Goal: Information Seeking & Learning: Learn about a topic

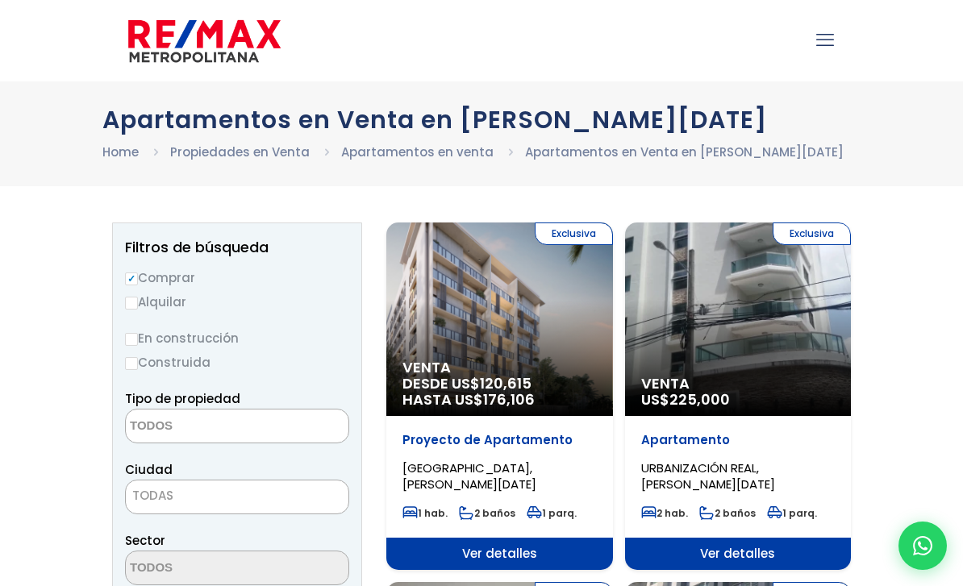
select select
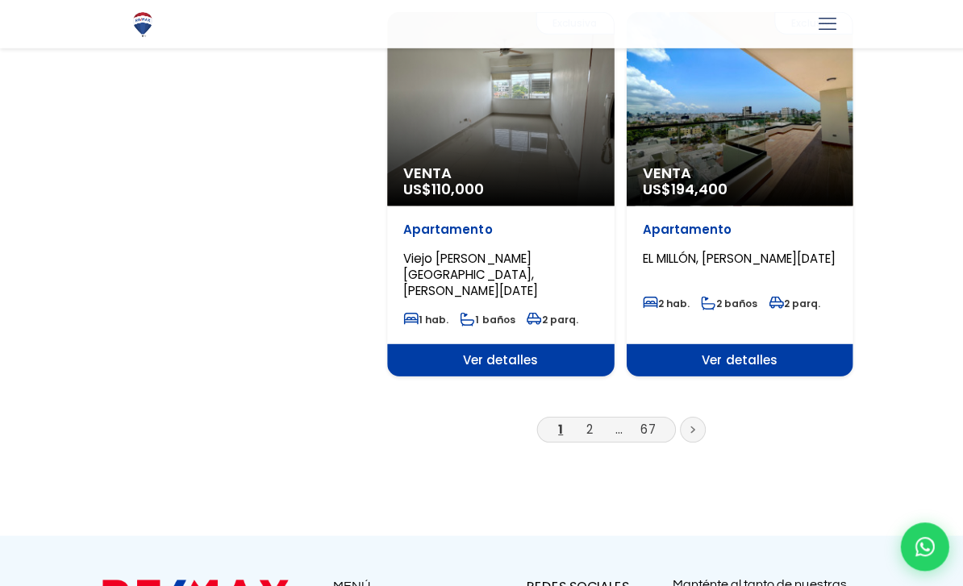
scroll to position [2792, 0]
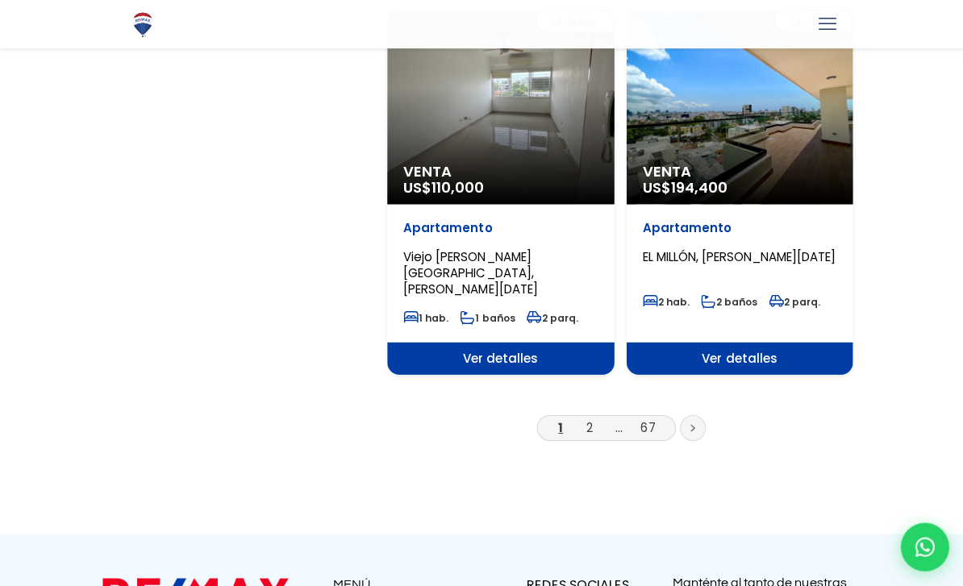
click at [591, 418] on link "2" at bounding box center [588, 426] width 6 height 17
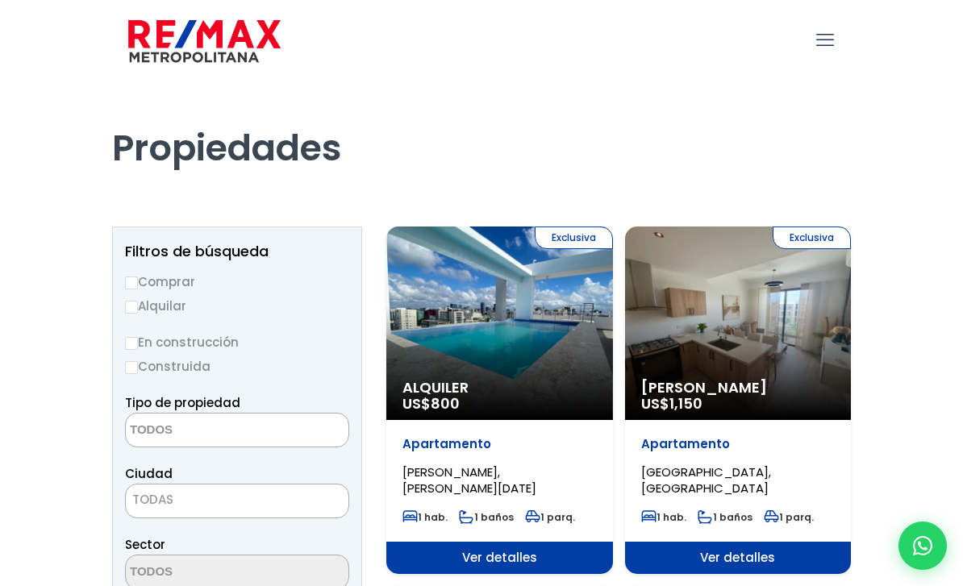
select select
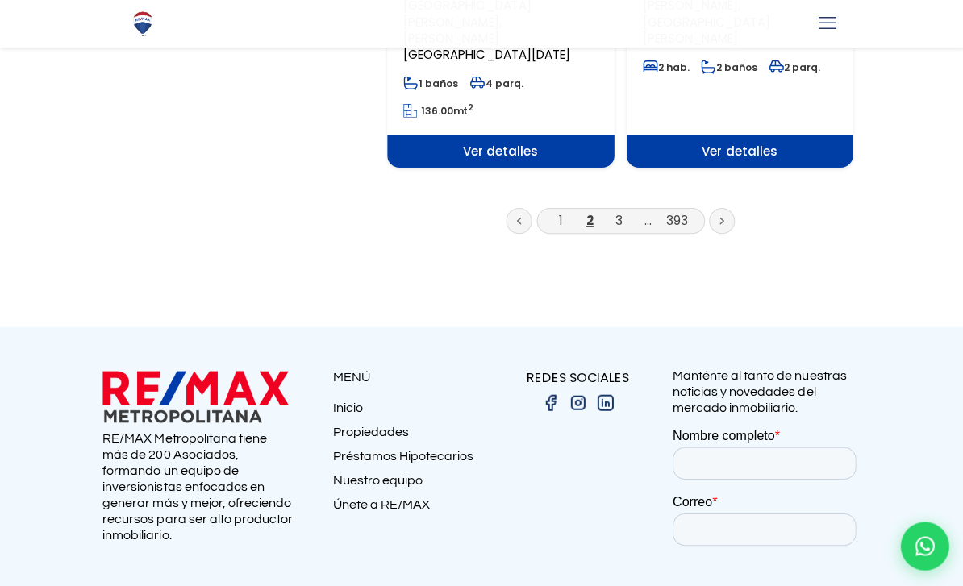
scroll to position [3023, 0]
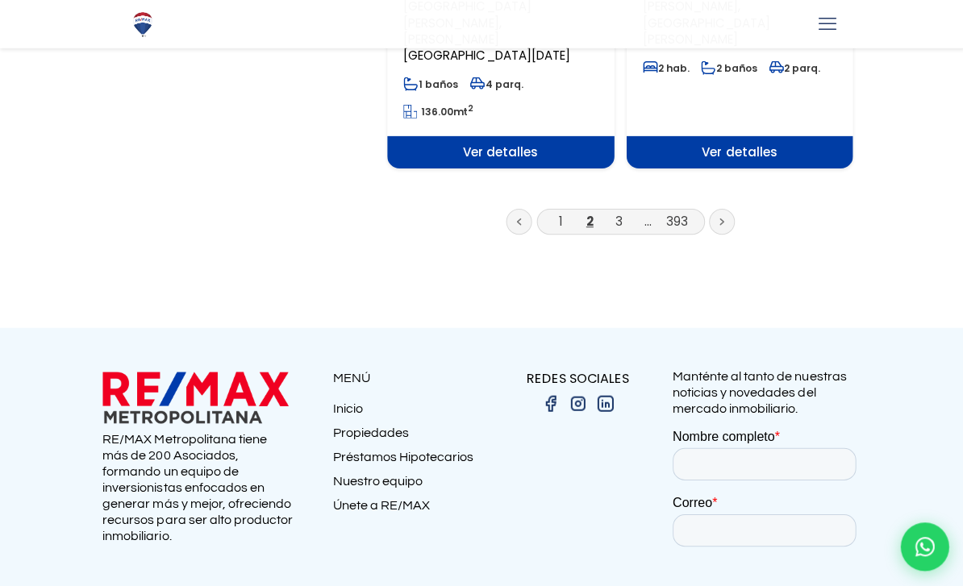
click at [618, 213] on link "3" at bounding box center [616, 221] width 7 height 17
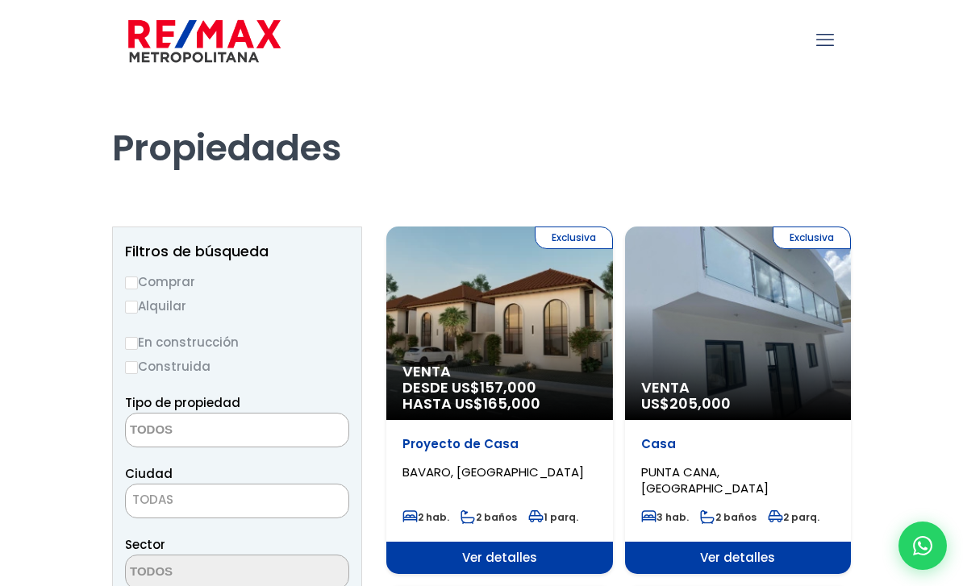
select select
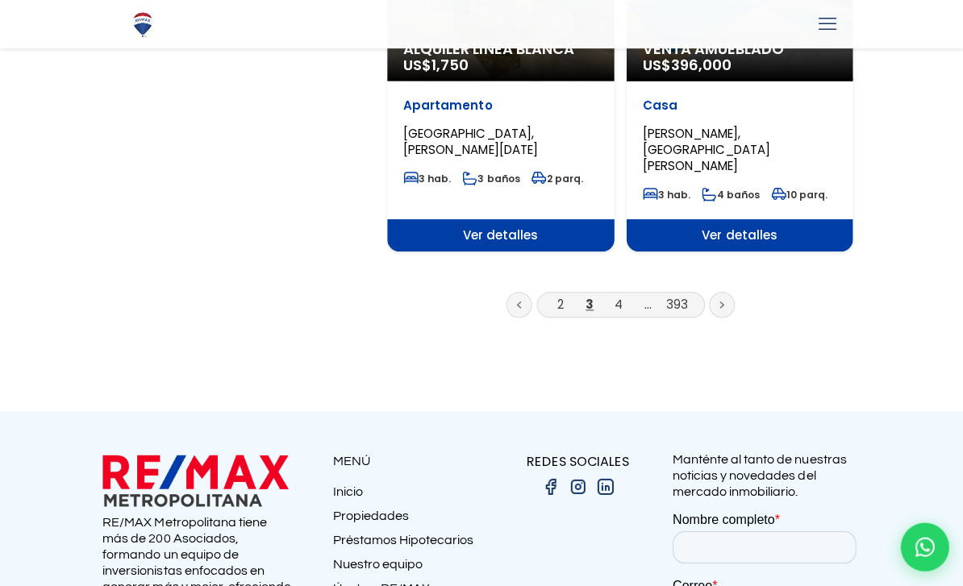
scroll to position [2998, 0]
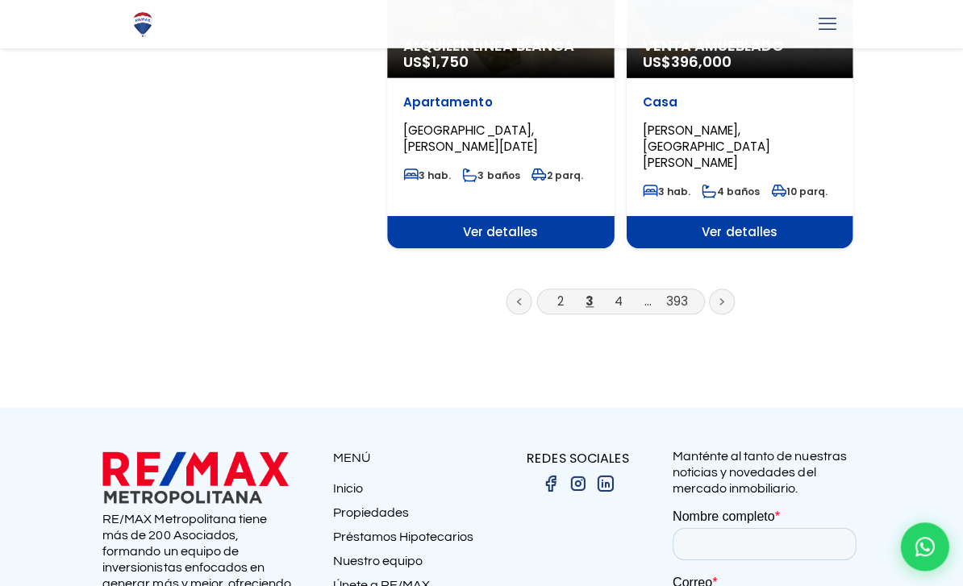
click at [728, 289] on link at bounding box center [720, 302] width 26 height 26
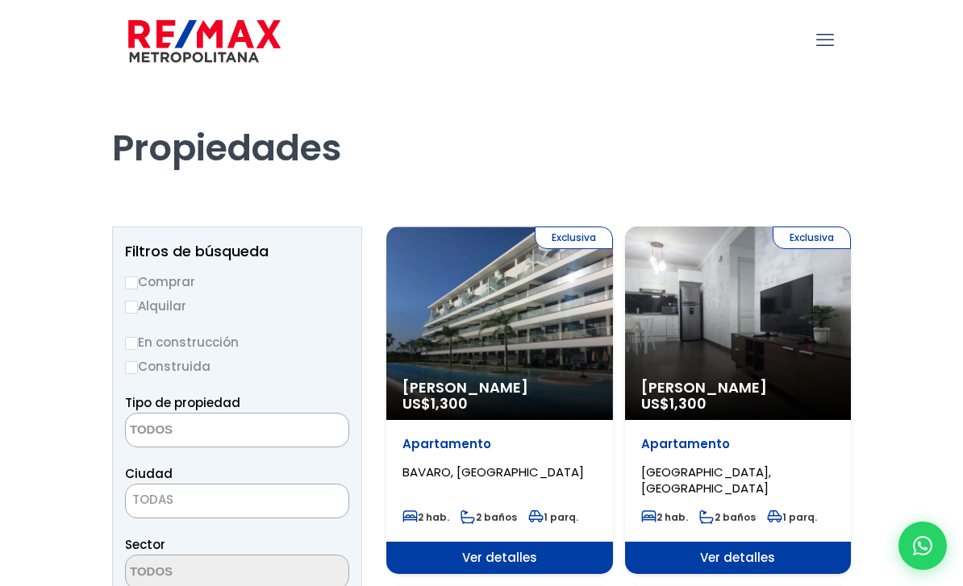
select select
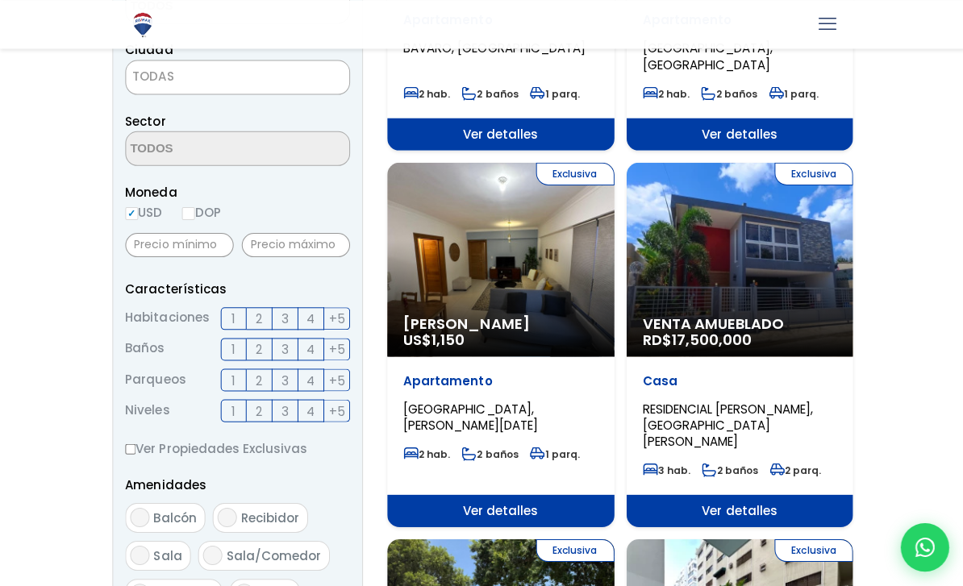
scroll to position [431, 0]
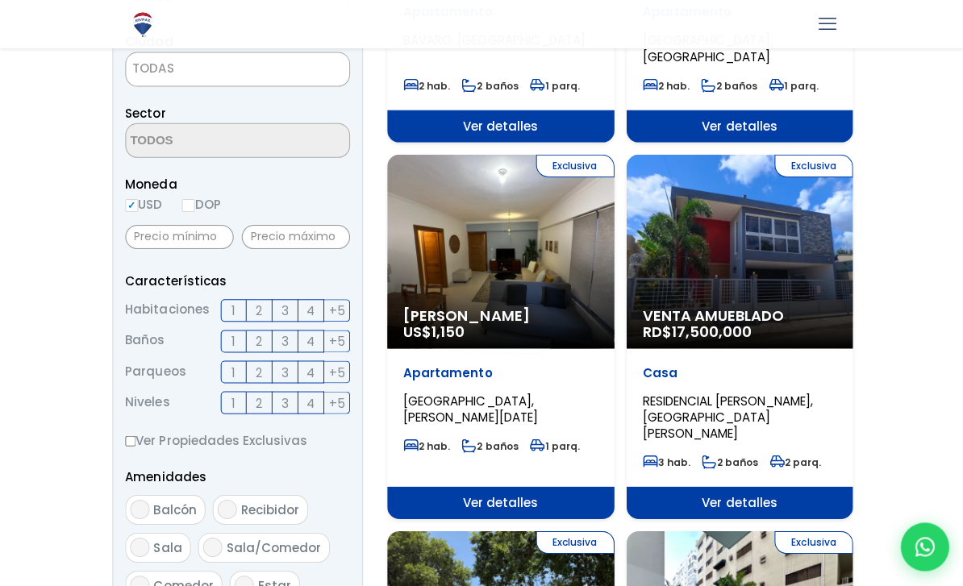
click at [288, 303] on label "3" at bounding box center [285, 309] width 26 height 23
click at [0, 0] on input "3" at bounding box center [0, 0] width 0 height 0
click at [287, 343] on span "3" at bounding box center [284, 341] width 7 height 20
click at [0, 0] on input "3" at bounding box center [0, 0] width 0 height 0
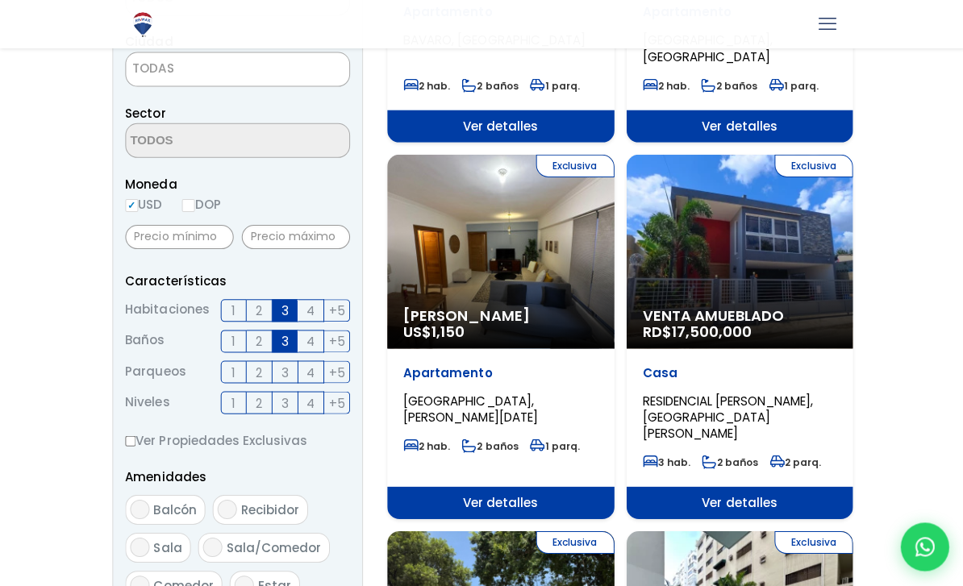
click at [347, 400] on label "+5" at bounding box center [336, 401] width 26 height 23
click at [0, 0] on input "+5" at bounding box center [0, 0] width 0 height 0
click at [147, 501] on input "Balcón" at bounding box center [139, 507] width 19 height 19
checkbox input "true"
click at [229, 505] on input "Recibidor" at bounding box center [226, 507] width 19 height 19
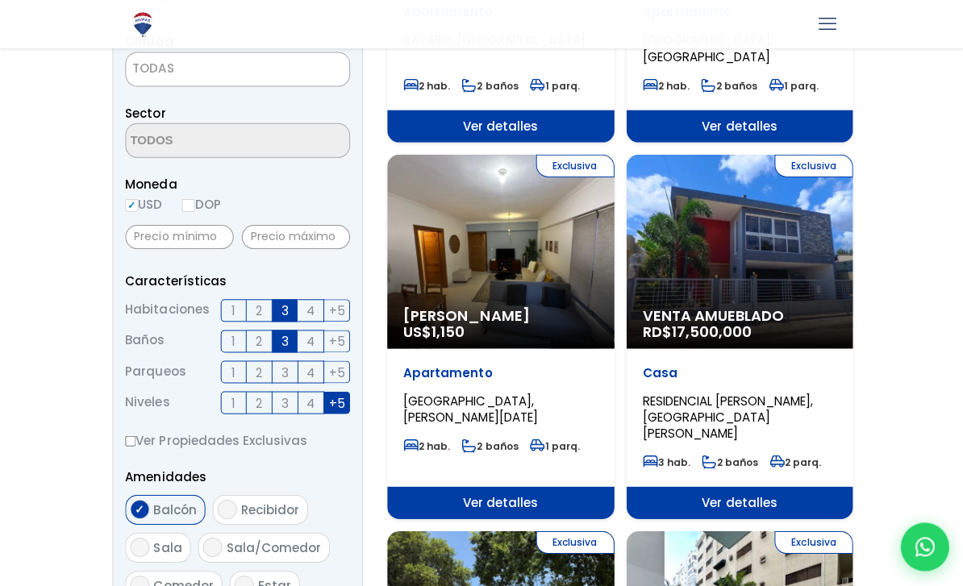
checkbox input "true"
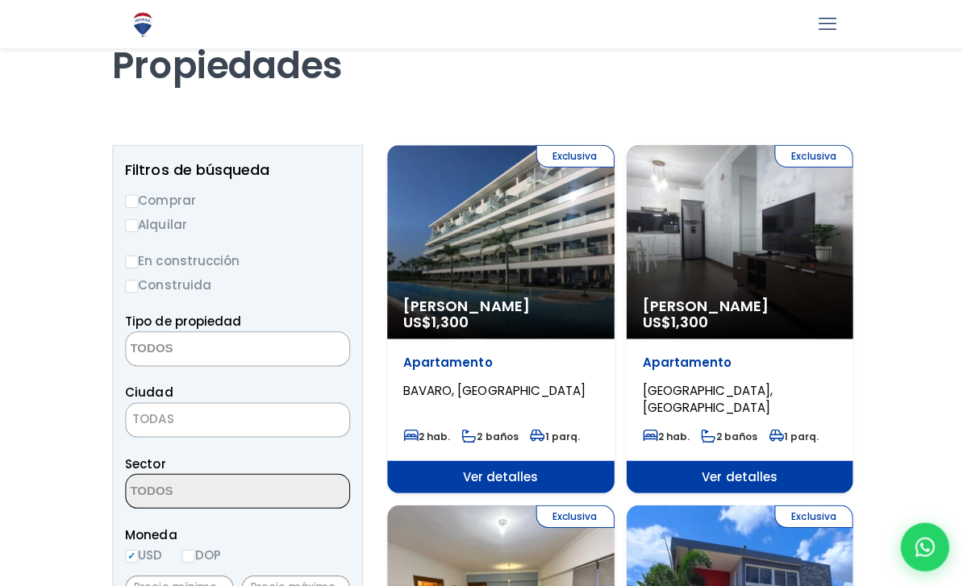
scroll to position [81, 0]
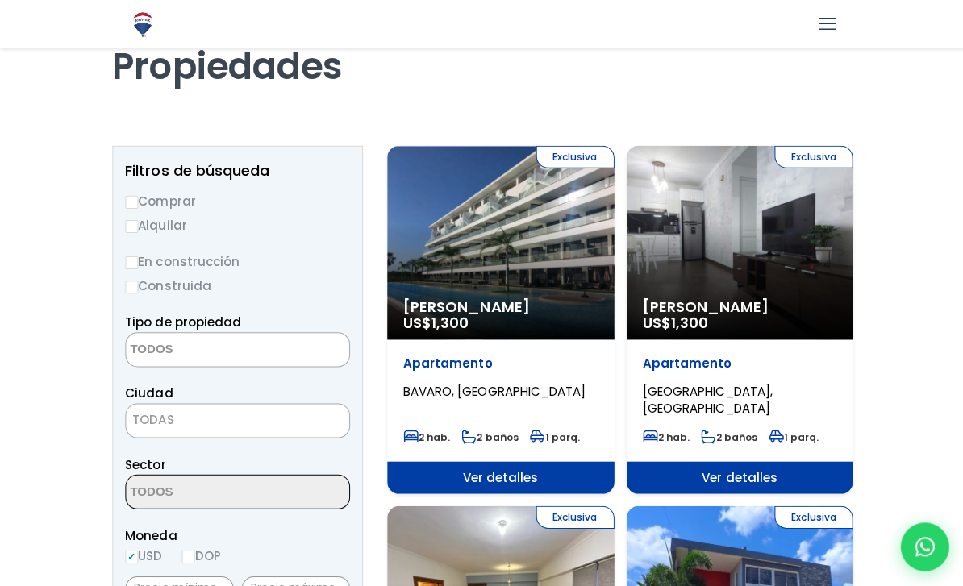
click at [136, 197] on input "Comprar" at bounding box center [131, 201] width 13 height 13
radio input "true"
click at [134, 288] on input "Construida" at bounding box center [131, 286] width 13 height 13
radio input "true"
click at [173, 420] on span "TODAS" at bounding box center [237, 418] width 222 height 23
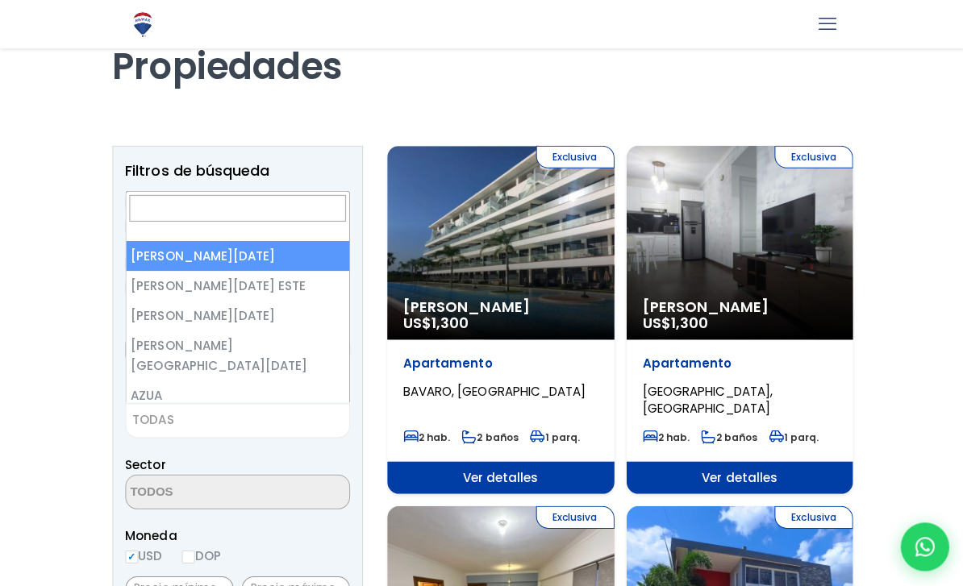
scroll to position [0, 0]
select select "1"
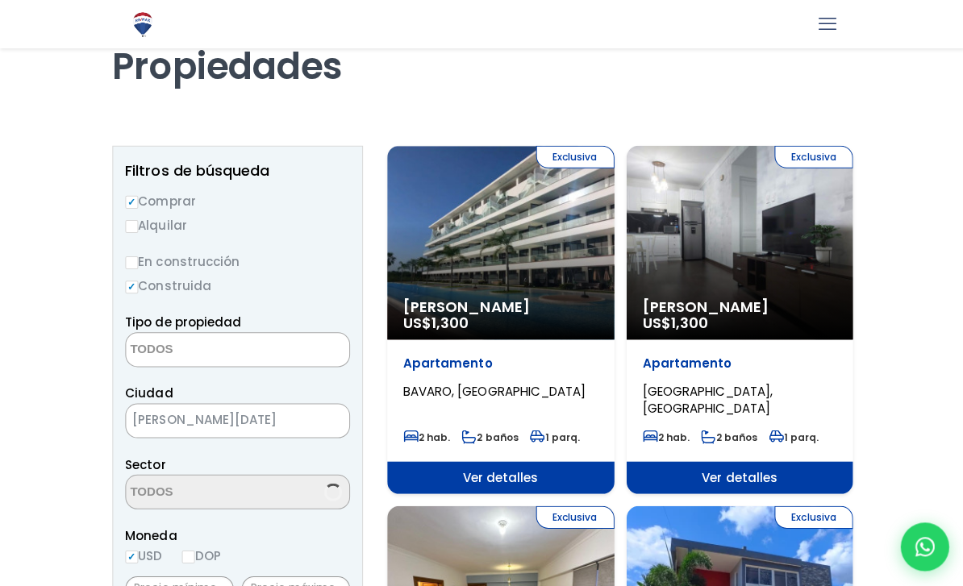
click at [188, 347] on textarea "Search" at bounding box center [204, 349] width 156 height 35
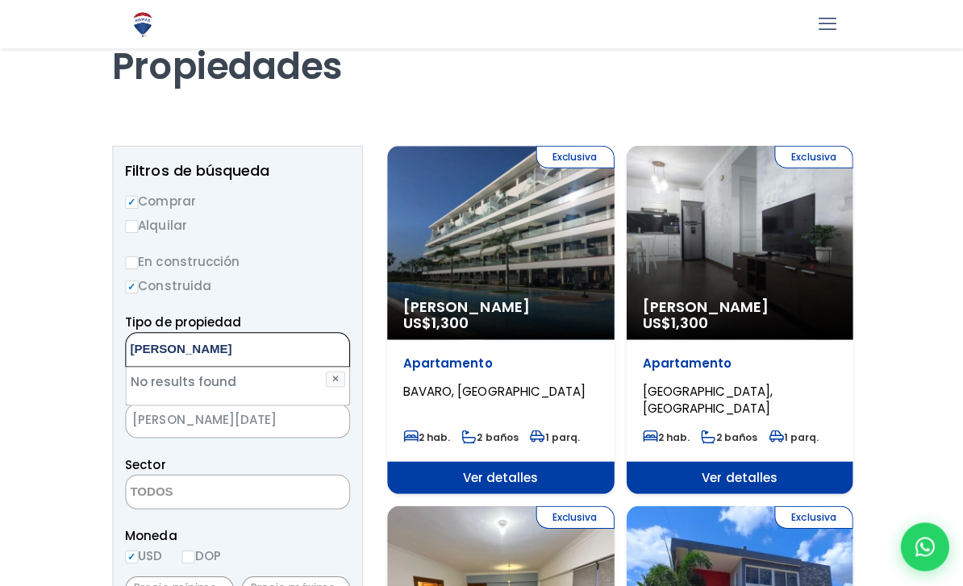
type textarea "[PERSON_NAME]"
click at [337, 376] on button "✕" at bounding box center [334, 378] width 19 height 16
type textarea "[PERSON_NAME]"
click at [260, 416] on span "[PERSON_NAME][DATE]" at bounding box center [217, 418] width 182 height 23
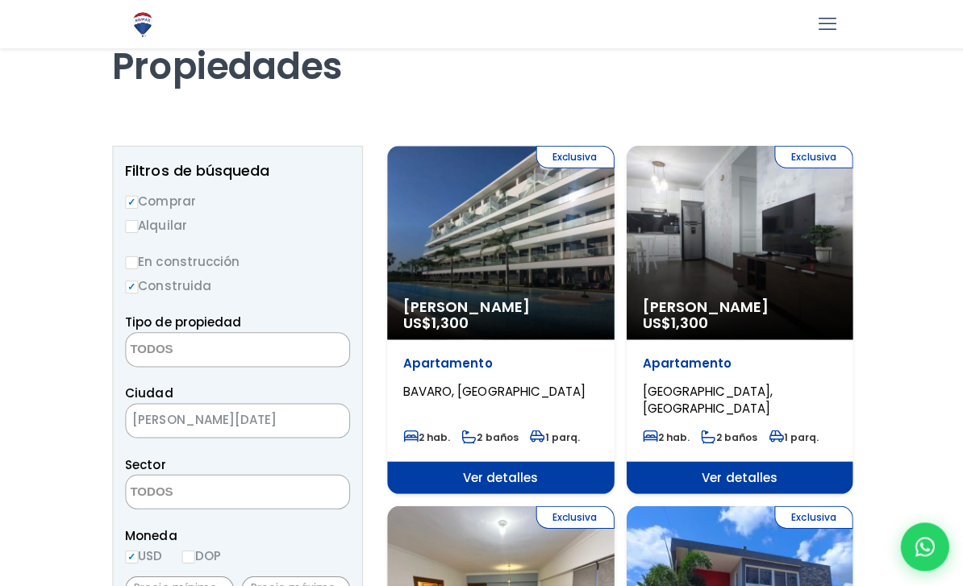
click at [175, 488] on textarea "Search" at bounding box center [204, 491] width 156 height 35
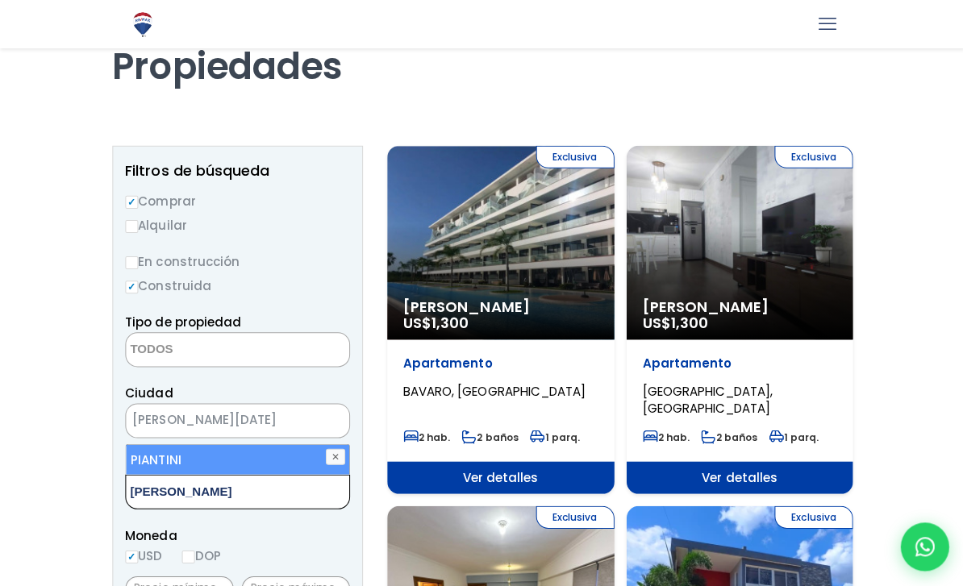
type textarea "[PERSON_NAME]"
click at [185, 457] on li "PIANTINI" at bounding box center [237, 458] width 222 height 30
select select "156"
click at [168, 455] on li "PIANTINI" at bounding box center [237, 458] width 222 height 30
click at [165, 493] on textarea "[PERSON_NAME]" at bounding box center [204, 491] width 156 height 35
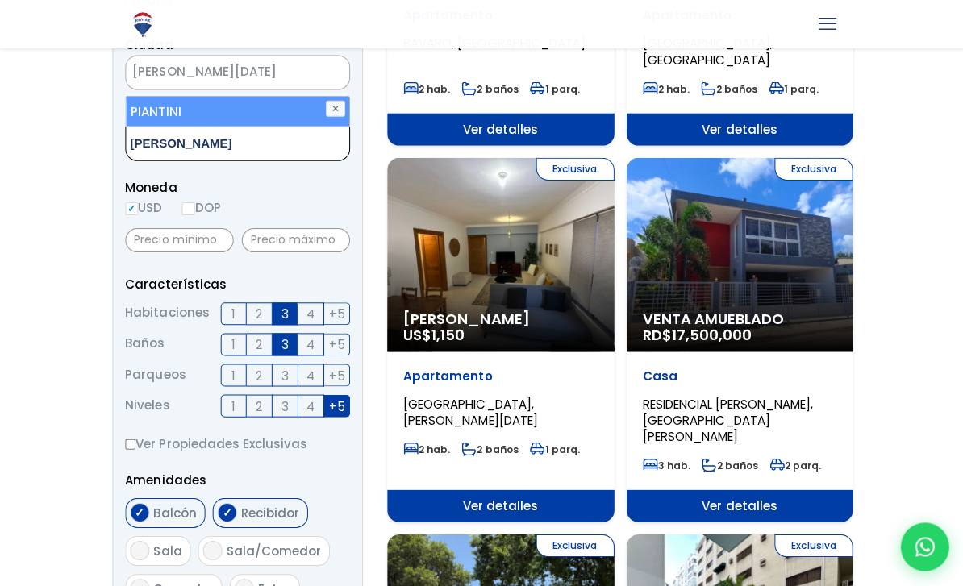
scroll to position [430, 0]
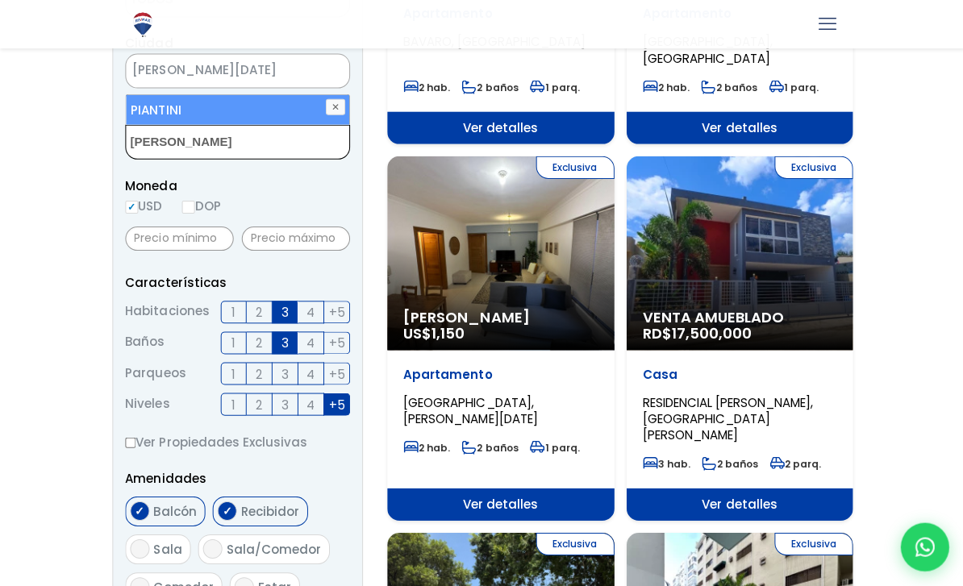
click at [158, 98] on li "PIANTINI" at bounding box center [237, 109] width 222 height 30
select select "156"
click at [156, 122] on li "PIANTINI" at bounding box center [237, 109] width 222 height 30
select select
click at [164, 143] on textarea "[PERSON_NAME]" at bounding box center [204, 142] width 156 height 35
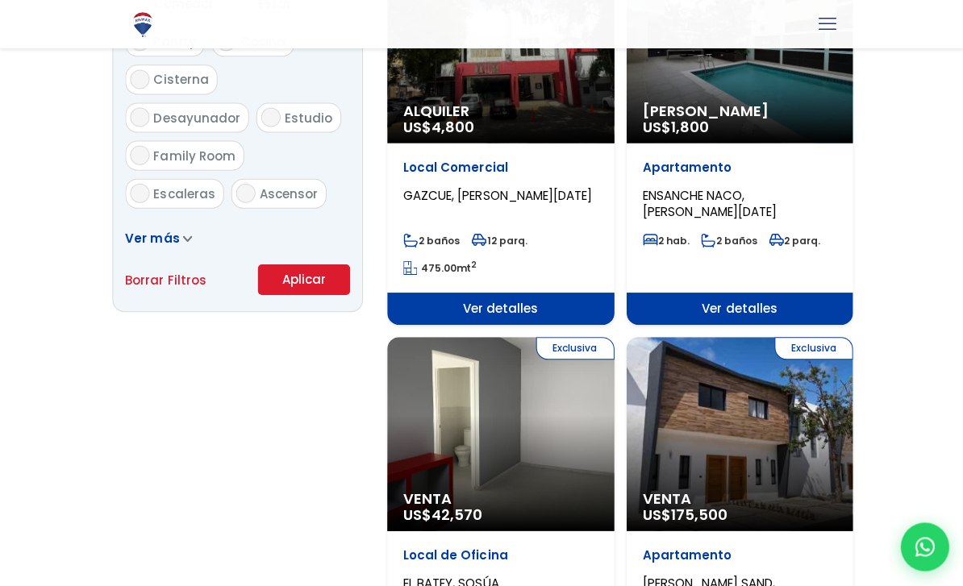
scroll to position [1012, 0]
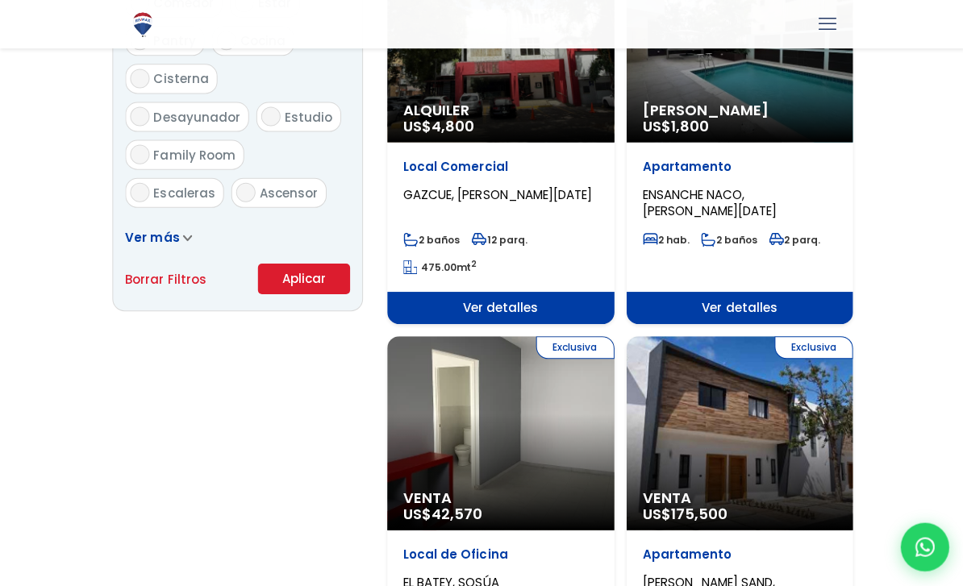
click at [310, 276] on button "Aplicar" at bounding box center [303, 278] width 92 height 31
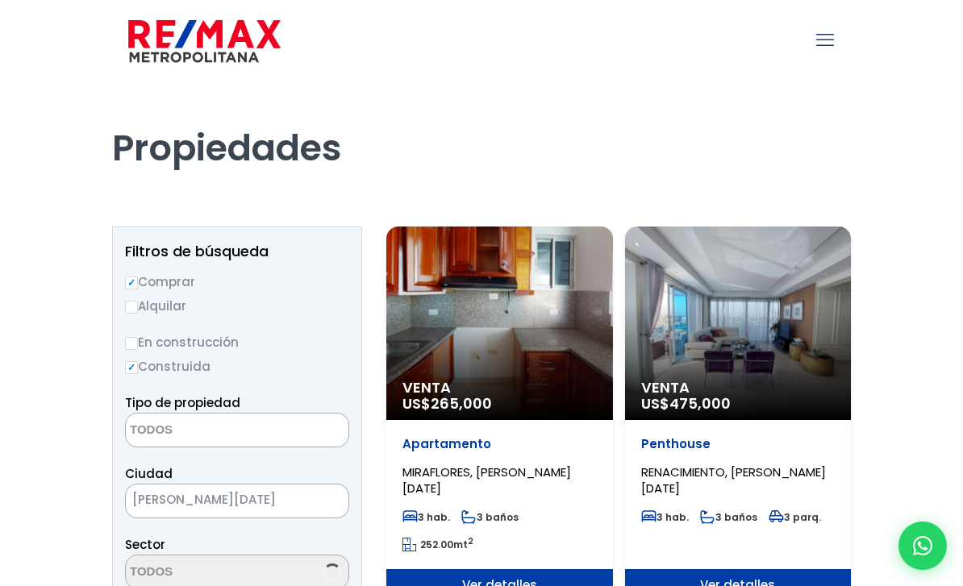
select select
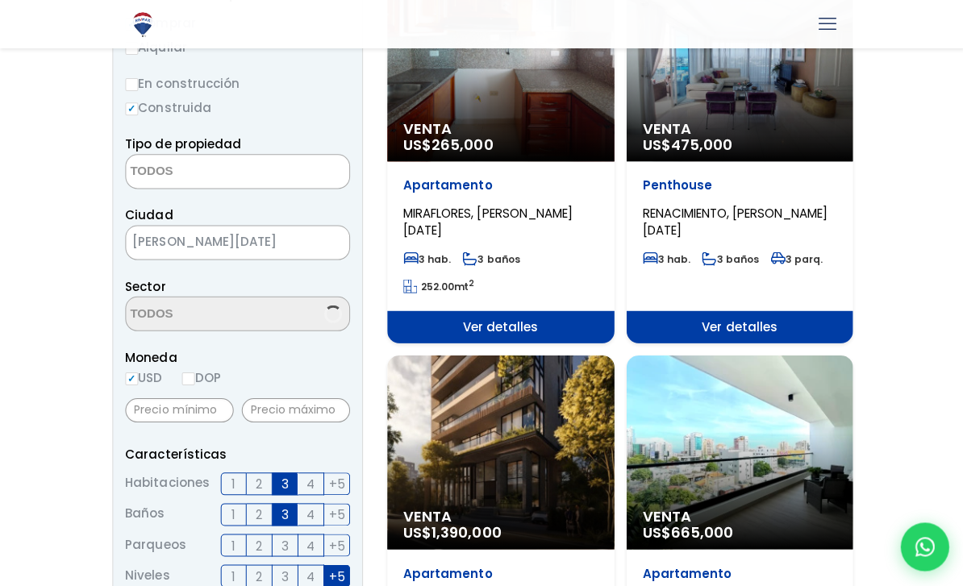
scroll to position [276, 0]
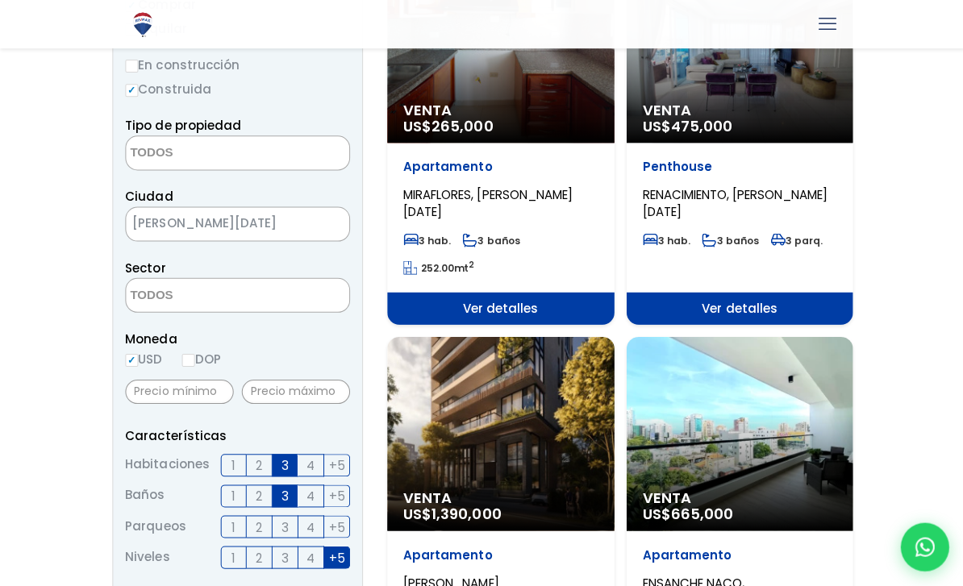
click at [166, 289] on textarea "Search" at bounding box center [204, 295] width 156 height 35
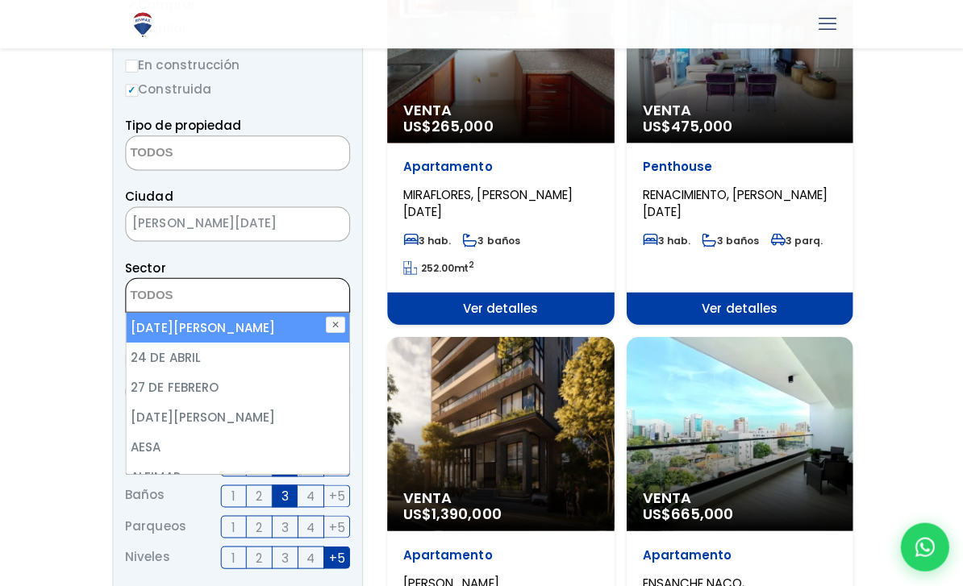
scroll to position [0, 0]
click at [179, 289] on textarea "Search" at bounding box center [204, 295] width 156 height 35
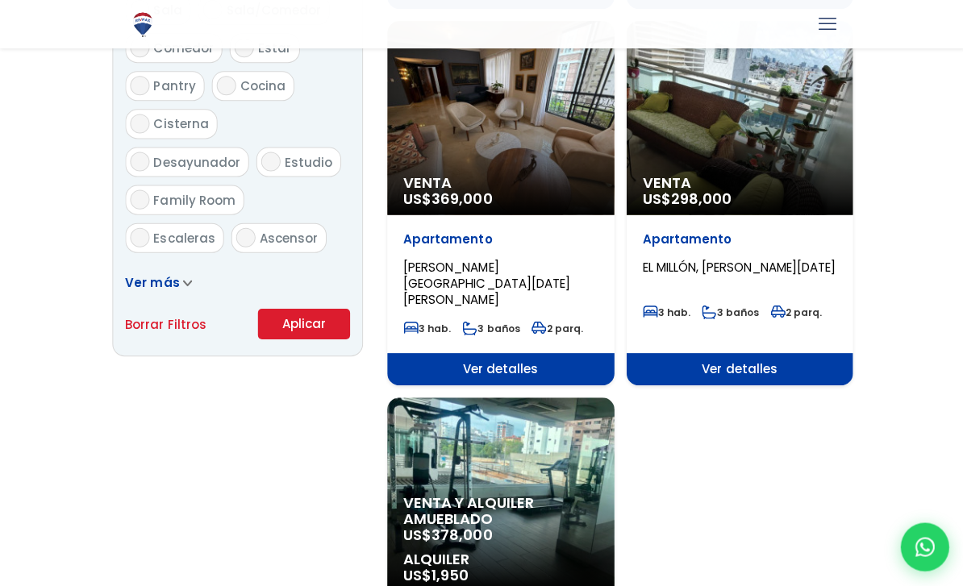
scroll to position [1021, 0]
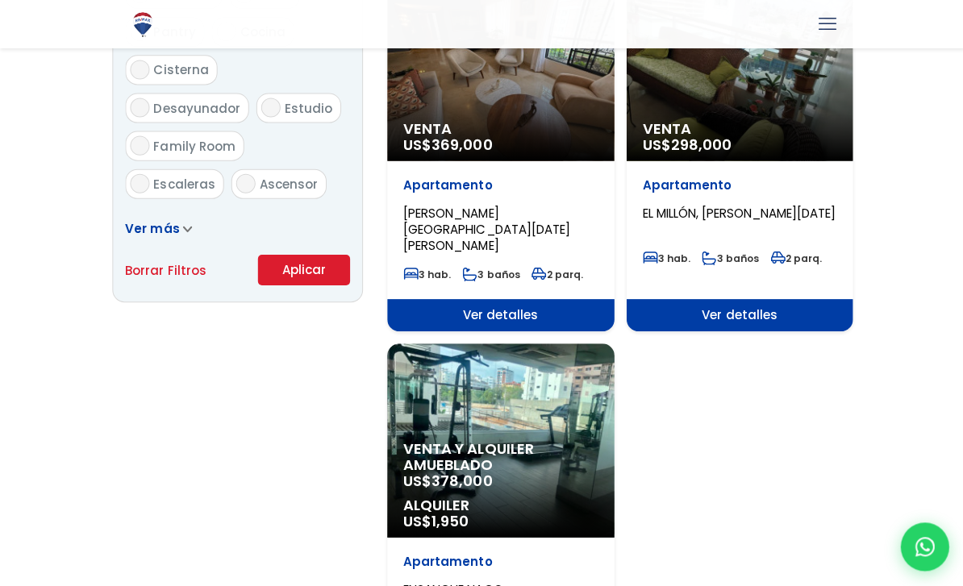
type textarea "piantin"
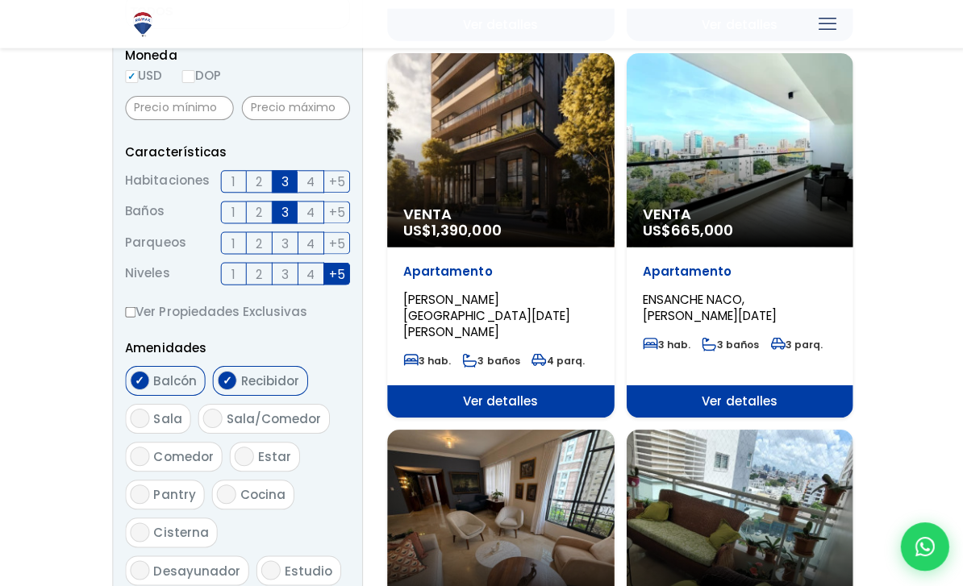
scroll to position [535, 0]
